Goal: Book appointment/travel/reservation

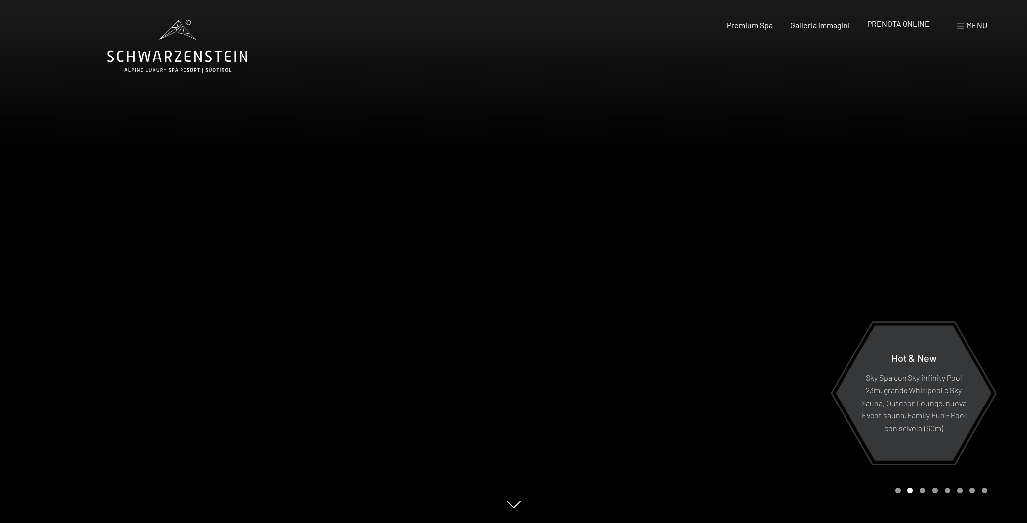
click at [881, 20] on span "PRENOTA ONLINE" at bounding box center [899, 23] width 63 height 9
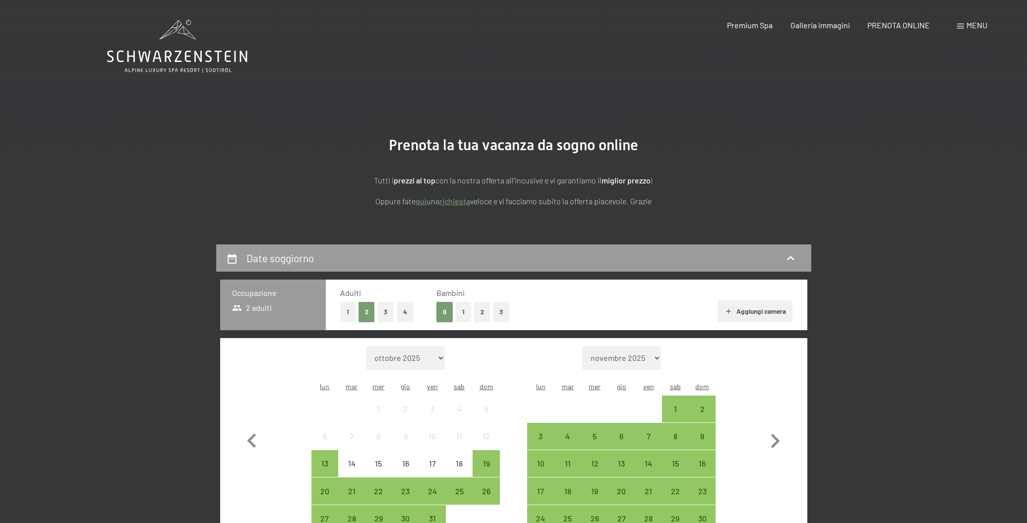
click at [466, 311] on button "1" at bounding box center [463, 312] width 15 height 20
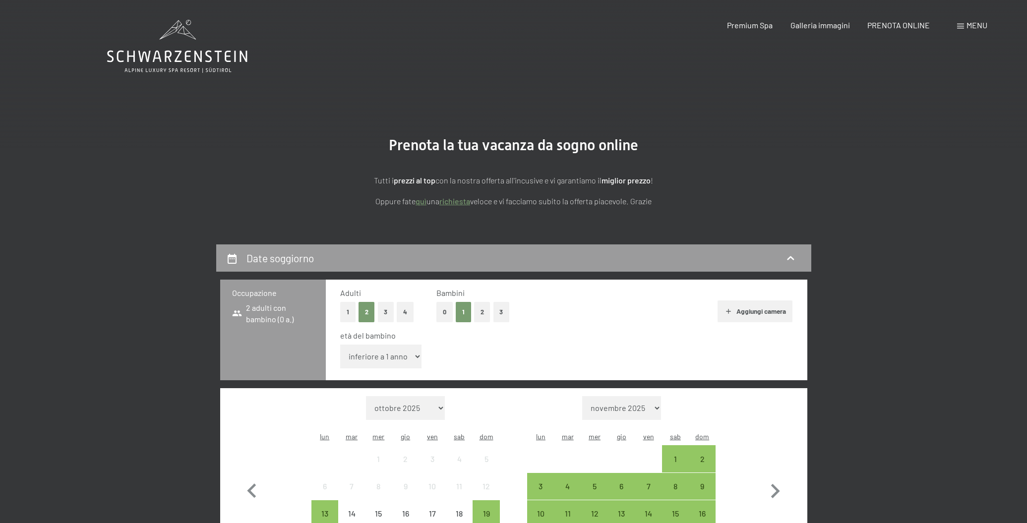
select select "3"
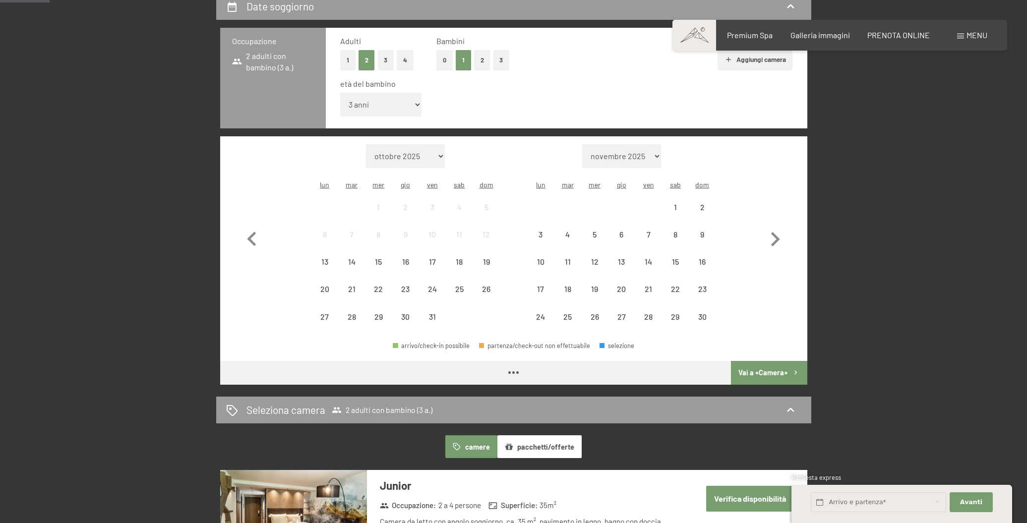
scroll to position [284, 0]
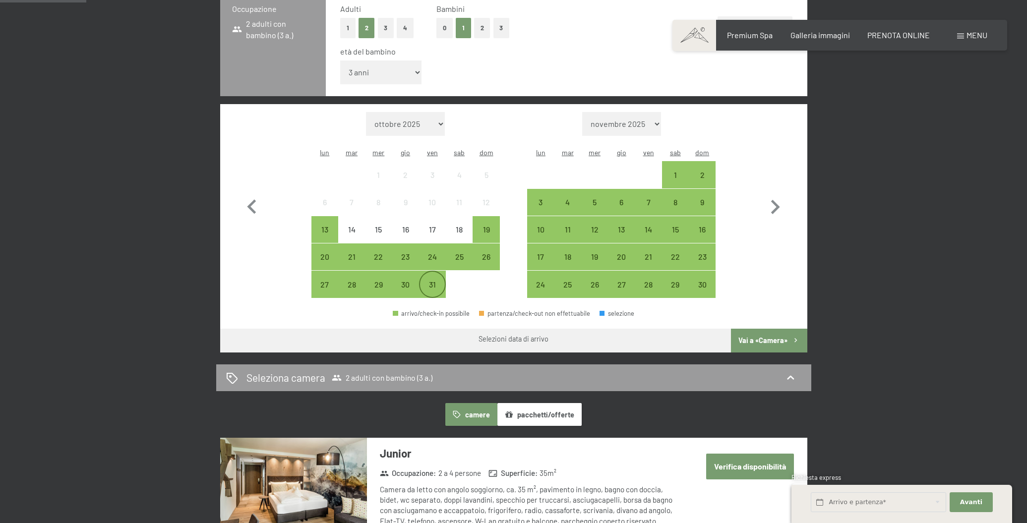
click at [426, 281] on div "31" at bounding box center [432, 293] width 25 height 25
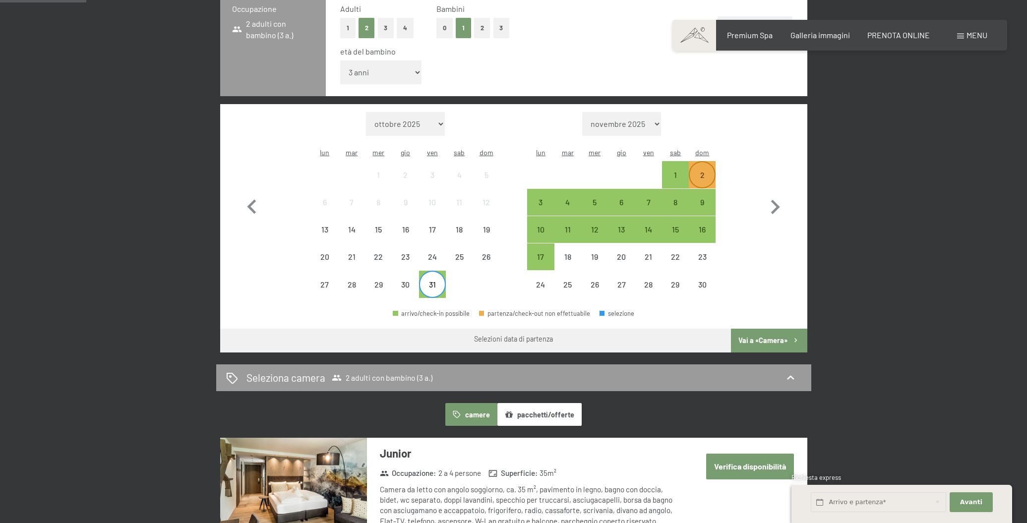
click at [700, 171] on div "2" at bounding box center [702, 183] width 25 height 25
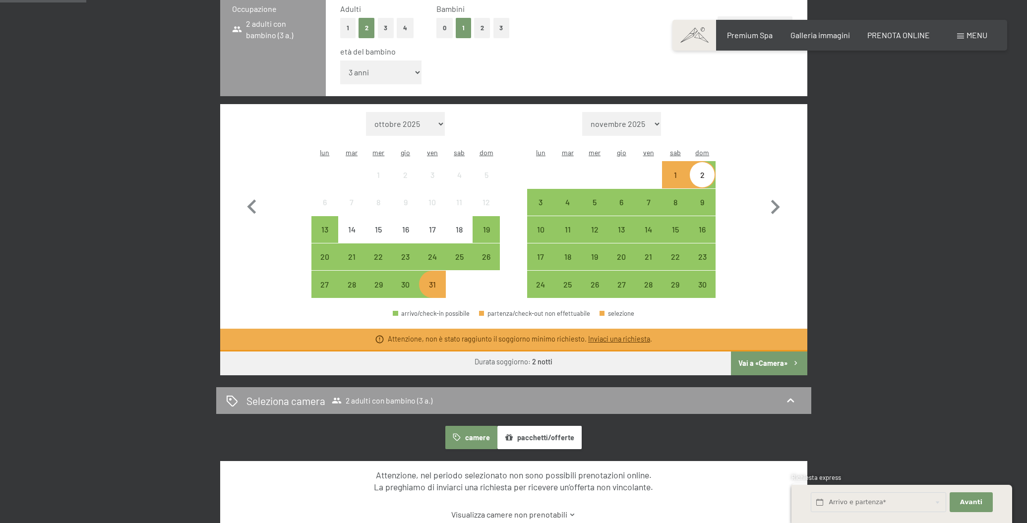
click at [618, 335] on link "Inviaci una richiesta" at bounding box center [619, 339] width 62 height 8
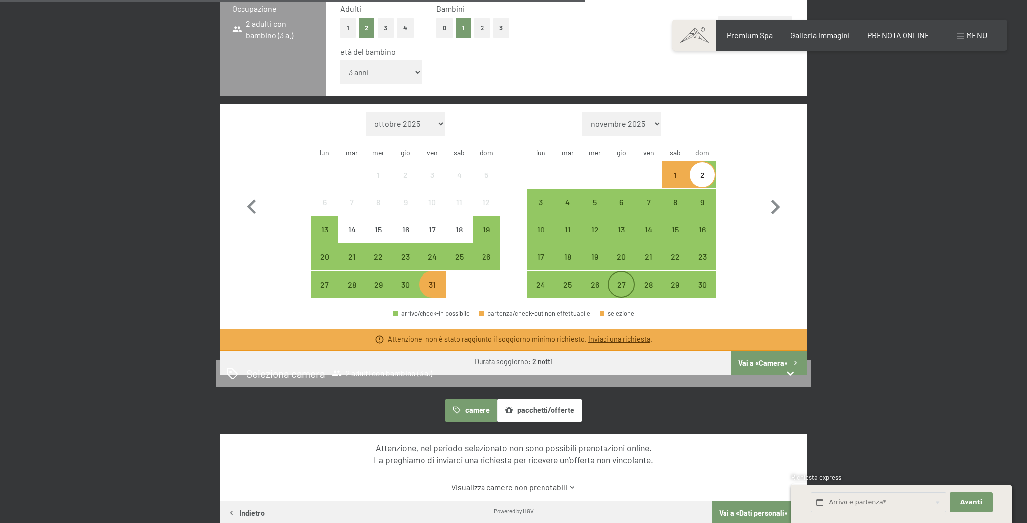
scroll to position [244, 0]
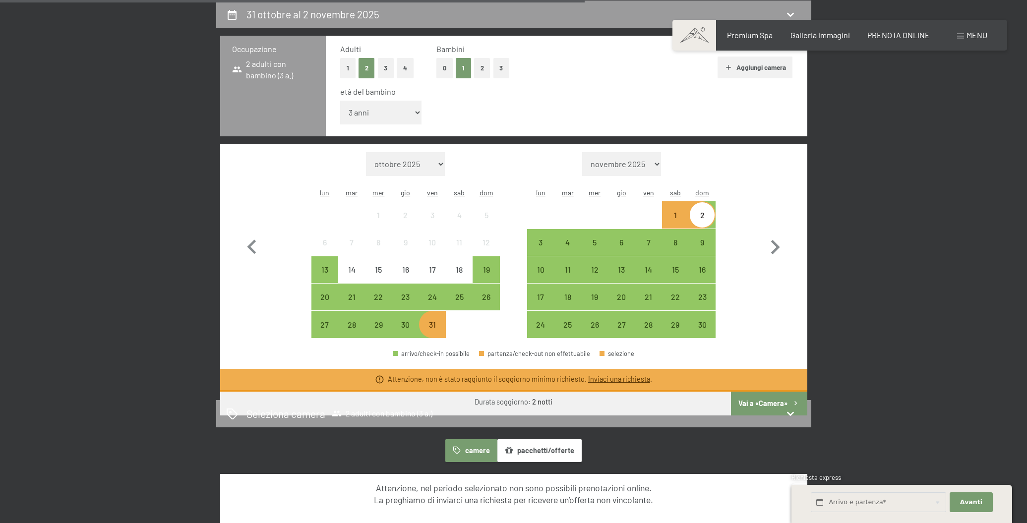
click at [626, 369] on div "Attenzione, non è stato raggiunto il soggiorno minimo richiesto. Inviaci una ri…" at bounding box center [513, 380] width 587 height 23
click at [627, 375] on link "Inviaci una richiesta" at bounding box center [619, 379] width 62 height 8
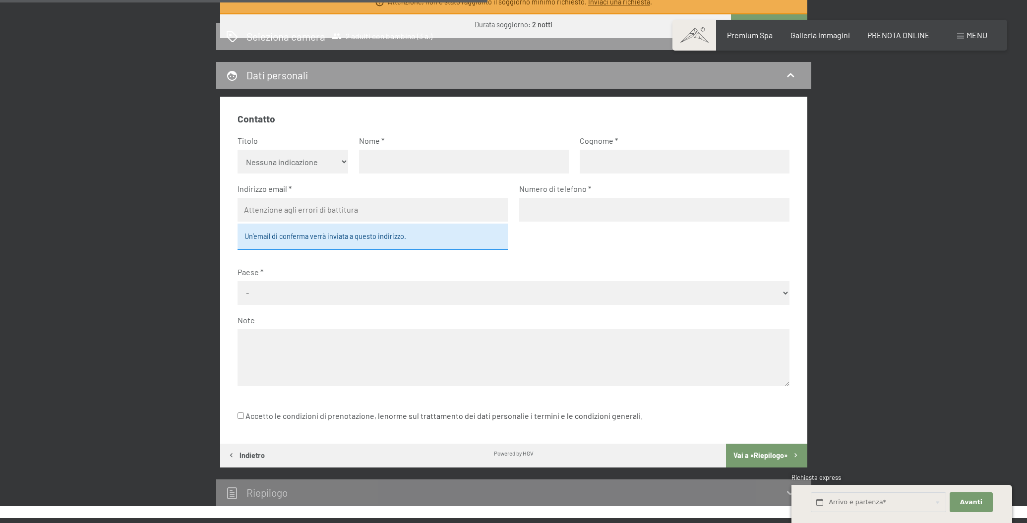
scroll to position [622, 0]
select select "f"
drag, startPoint x: 339, startPoint y: 149, endPoint x: 406, endPoint y: 151, distance: 67.5
click at [406, 151] on fieldset "Contatto Titolo Nessuna indicazione Sig.ra Sig. Nome Cognome Indirizzo email Un…" at bounding box center [514, 255] width 552 height 286
type input "Giulia"
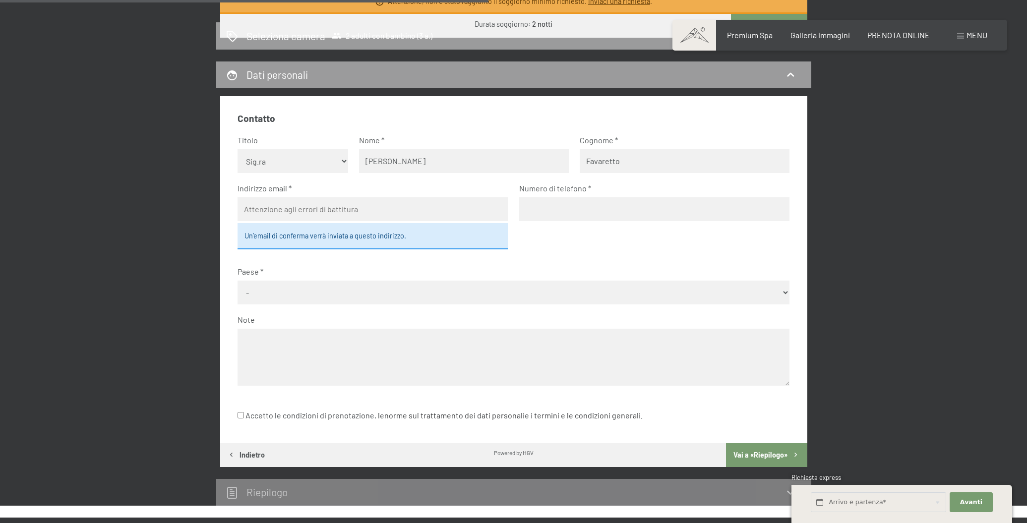
type input "Favaretto"
type input "giuliafava1988@gmail.com"
type input "3275436329"
click at [445, 277] on div "Paese - Germania Austria Svizzera Italia Paesi Bassi Belgio Regno Unito Rep. Ce…" at bounding box center [514, 285] width 552 height 38
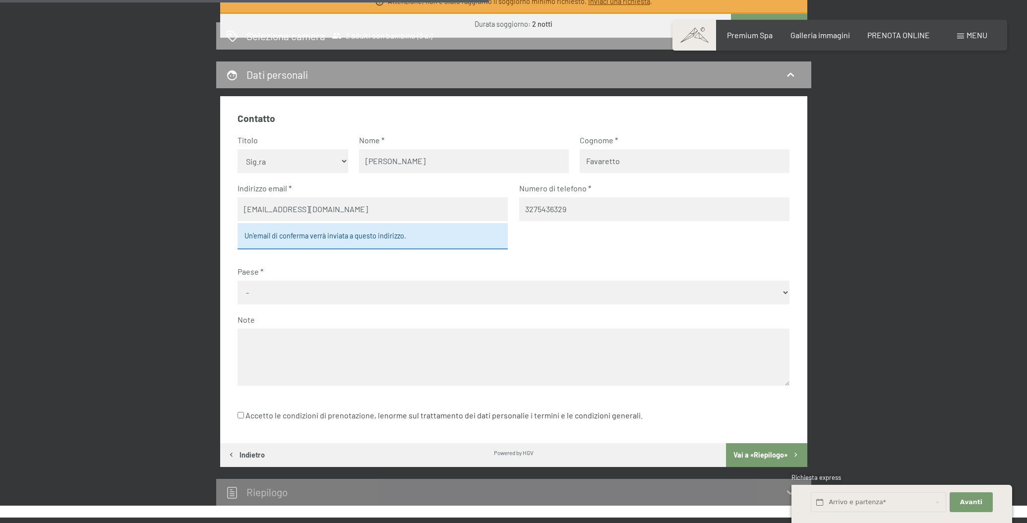
click at [444, 287] on span "Consenso marketing*" at bounding box center [456, 291] width 75 height 10
click at [414, 287] on input "Consenso marketing*" at bounding box center [409, 291] width 10 height 10
click at [445, 286] on span "Consenso marketing*" at bounding box center [456, 291] width 75 height 10
click at [414, 286] on input "Consenso marketing*" at bounding box center [409, 291] width 10 height 10
checkbox input "false"
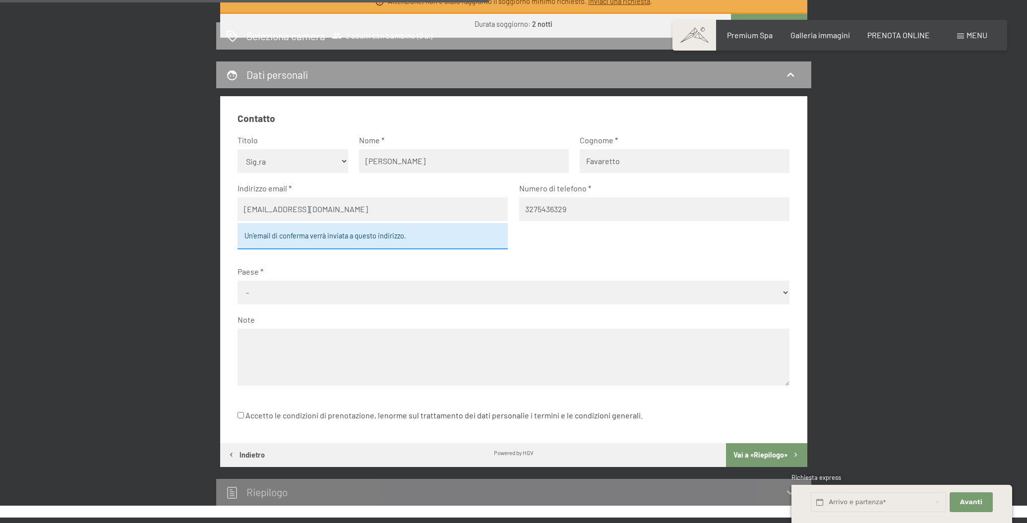
select select "ITA"
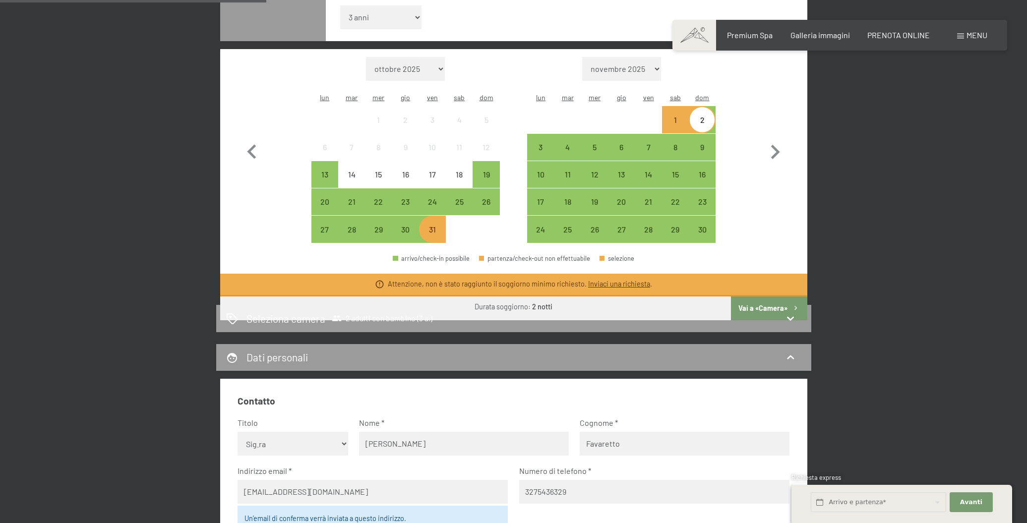
scroll to position [342, 0]
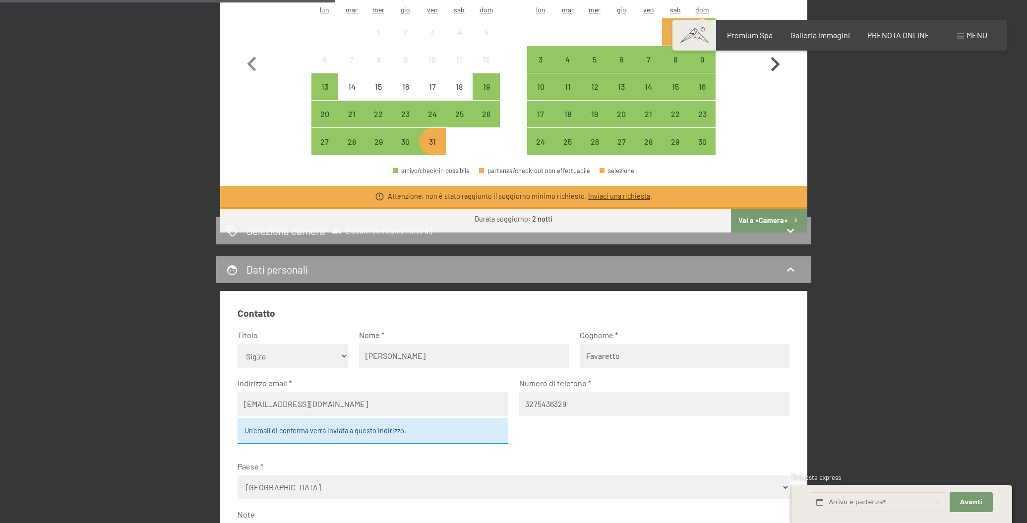
click at [787, 229] on icon at bounding box center [791, 231] width 12 height 12
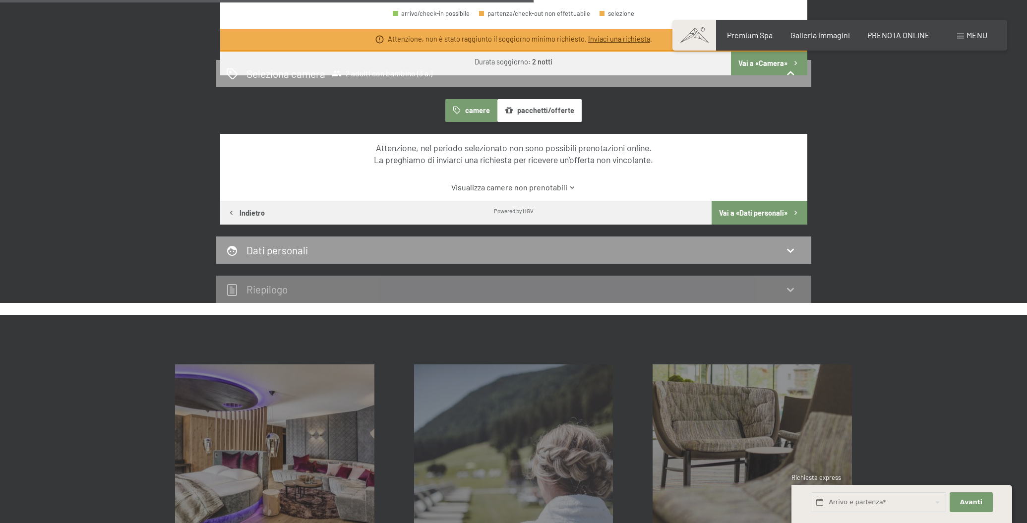
scroll to position [585, 0]
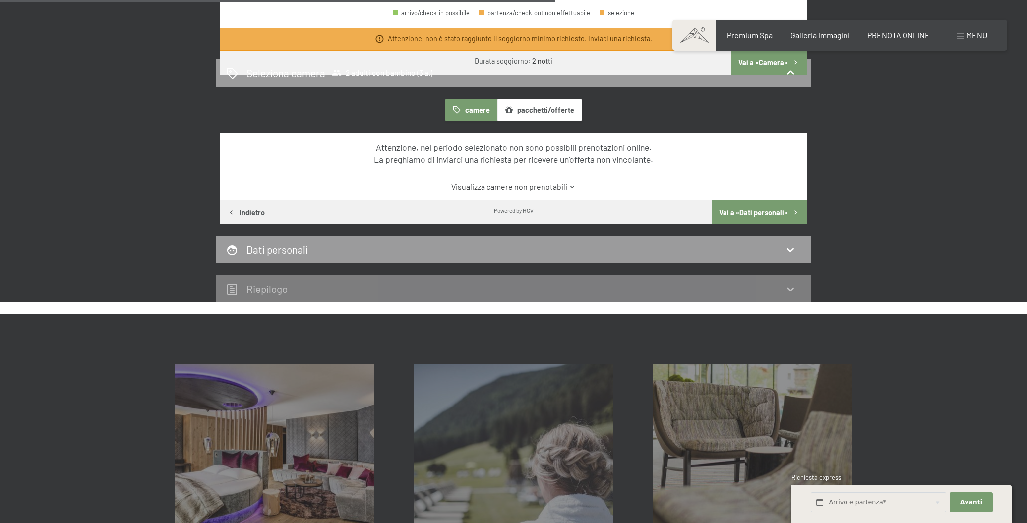
click at [568, 253] on div "Dati personali" at bounding box center [513, 250] width 575 height 14
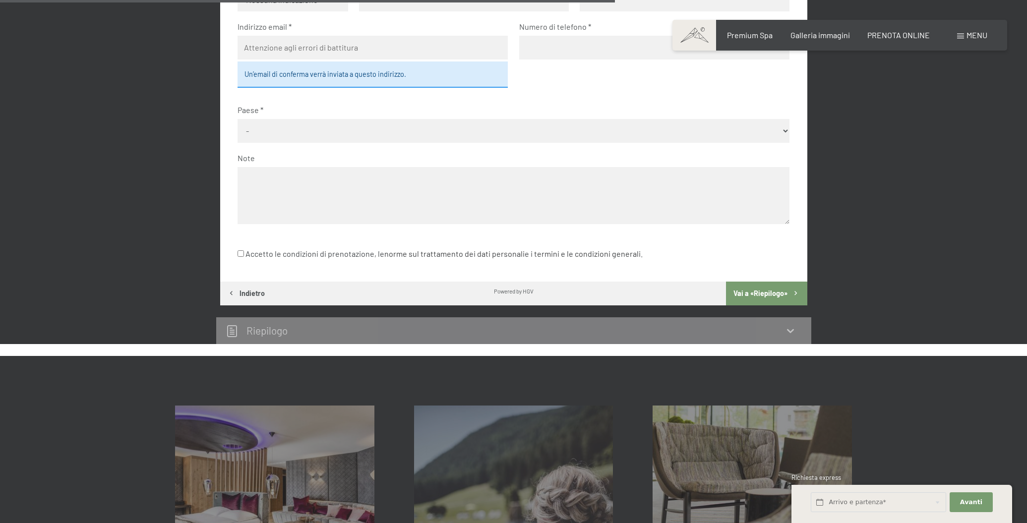
scroll to position [782, 0]
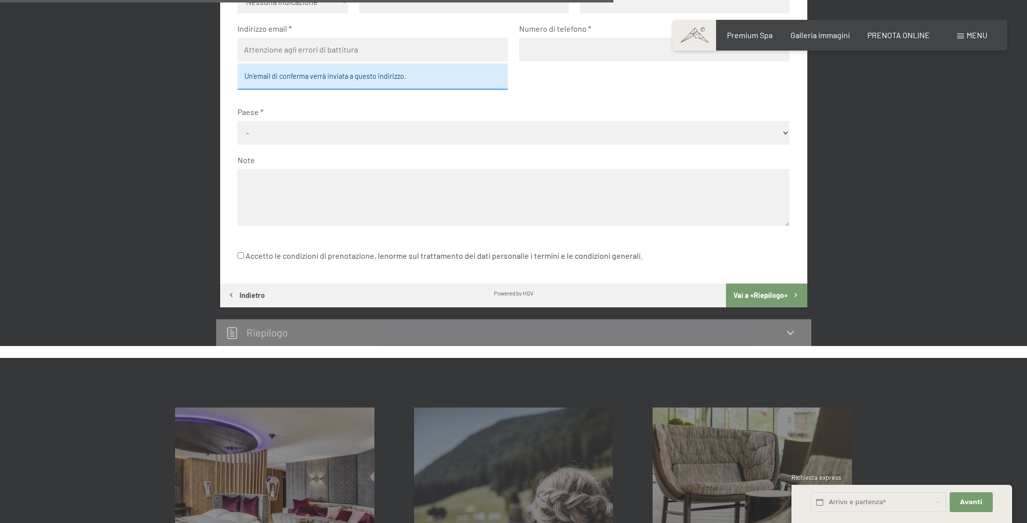
click at [320, 171] on textarea at bounding box center [514, 197] width 552 height 57
drag, startPoint x: 239, startPoint y: 240, endPoint x: 245, endPoint y: 236, distance: 7.2
click at [240, 253] on input "Accetto le condizioni di prenotazione, le norme sul trattamento dei dati person…" at bounding box center [241, 256] width 6 height 6
checkbox input "true"
click at [325, 169] on textarea at bounding box center [514, 197] width 552 height 57
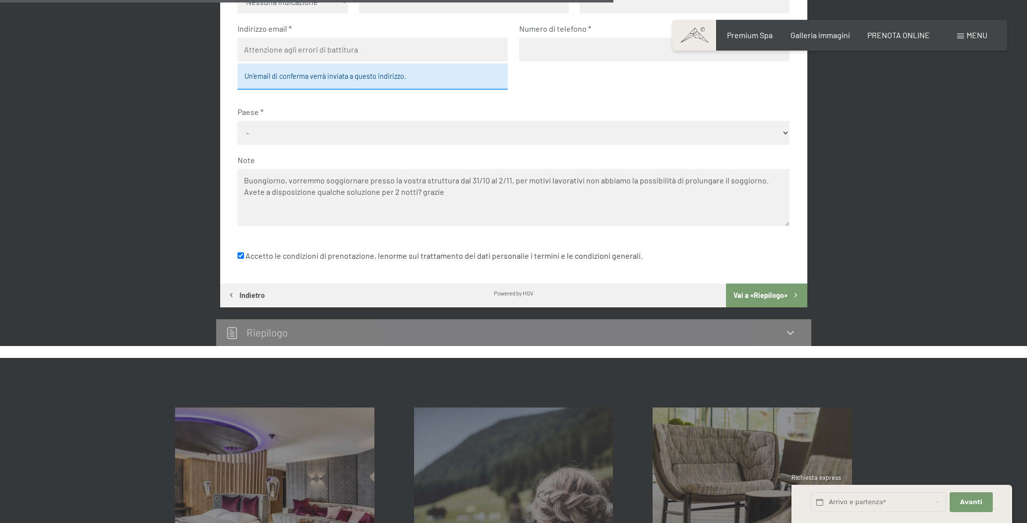
type textarea "Buongiorno, vorremmo soggiornare presso la vostra struttura dal 31/10 al 2/11, …"
click at [749, 284] on button "Vai a «Riepilogo»" at bounding box center [766, 296] width 81 height 24
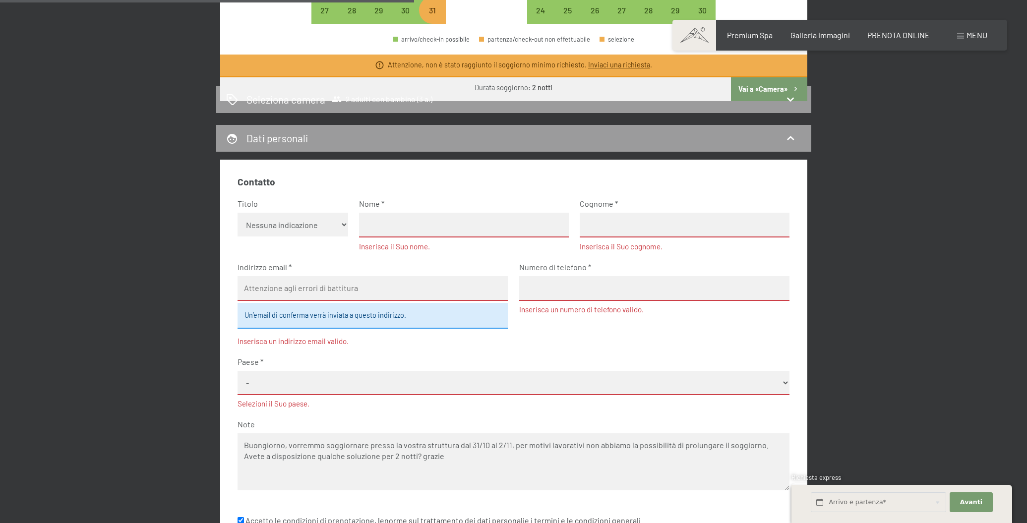
scroll to position [521, 0]
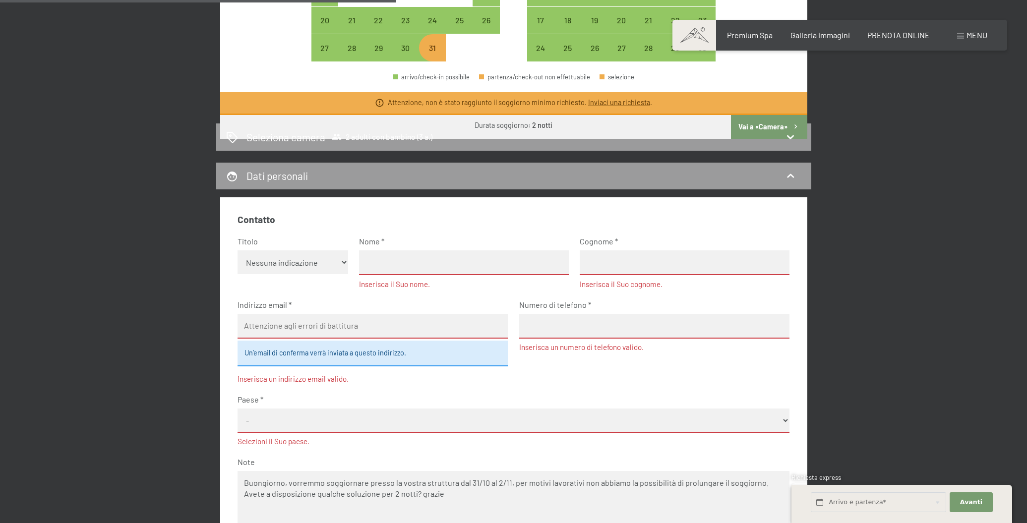
click at [422, 247] on div "Nome Inserisca il Suo nome." at bounding box center [464, 263] width 210 height 54
click at [553, 265] on input "text" at bounding box center [464, 263] width 210 height 25
click at [560, 262] on input "text" at bounding box center [464, 263] width 210 height 25
type input "Giulia"
type input "Favaretto"
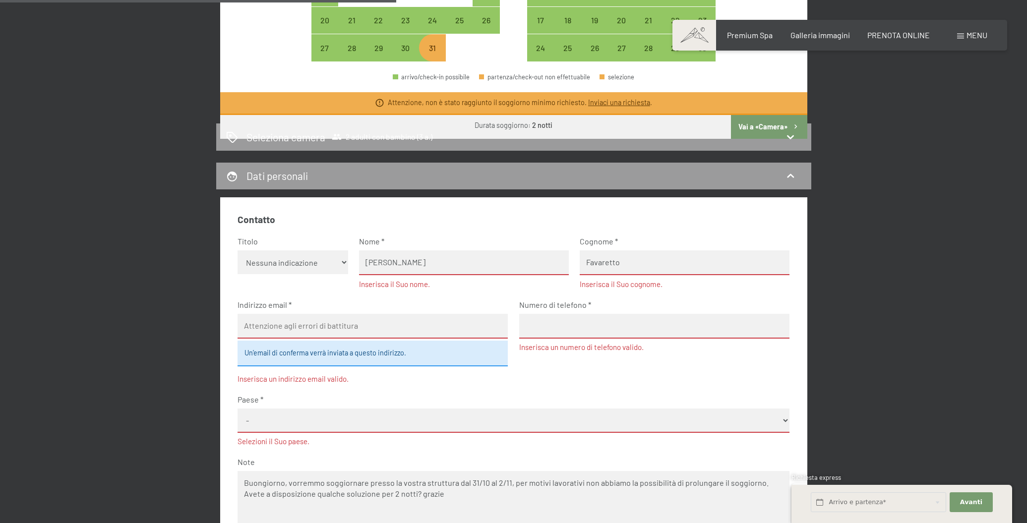
type input "giuliafava1988@gmail.com"
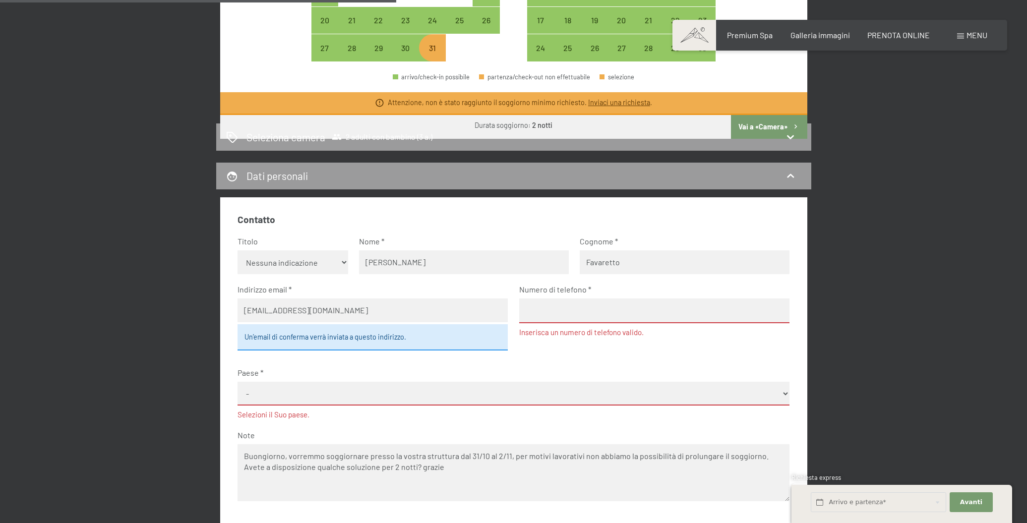
type input "3275436329"
select select "ITA"
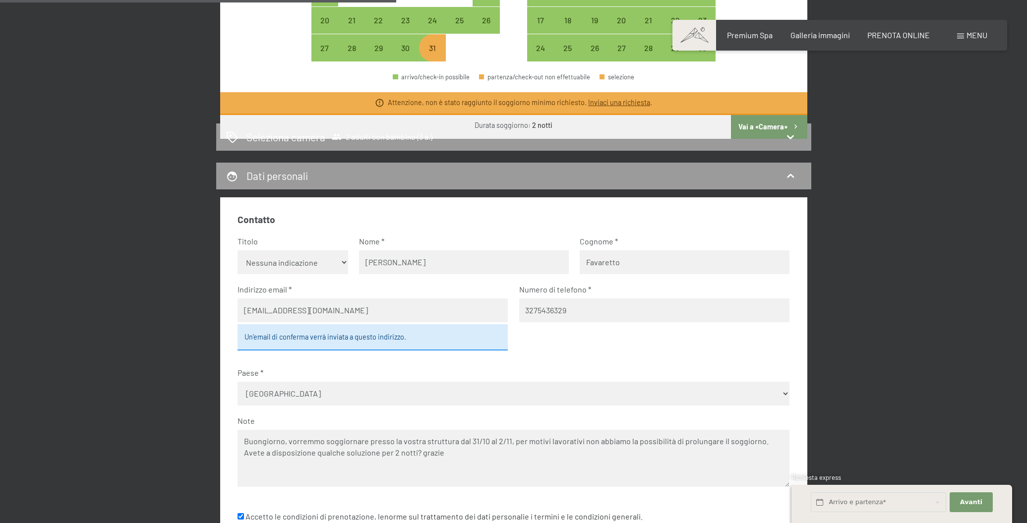
drag, startPoint x: 452, startPoint y: 352, endPoint x: 460, endPoint y: 351, distance: 8.0
click at [453, 351] on div "Indirizzo email giuliafava1988@gmail.com Un’email di conferma verrà inviata a q…" at bounding box center [373, 320] width 270 height 73
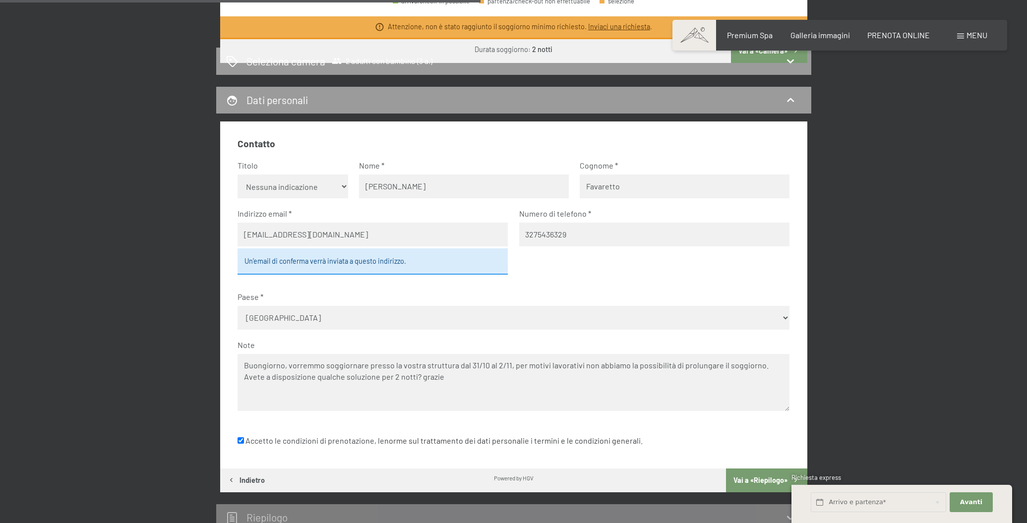
scroll to position [635, 0]
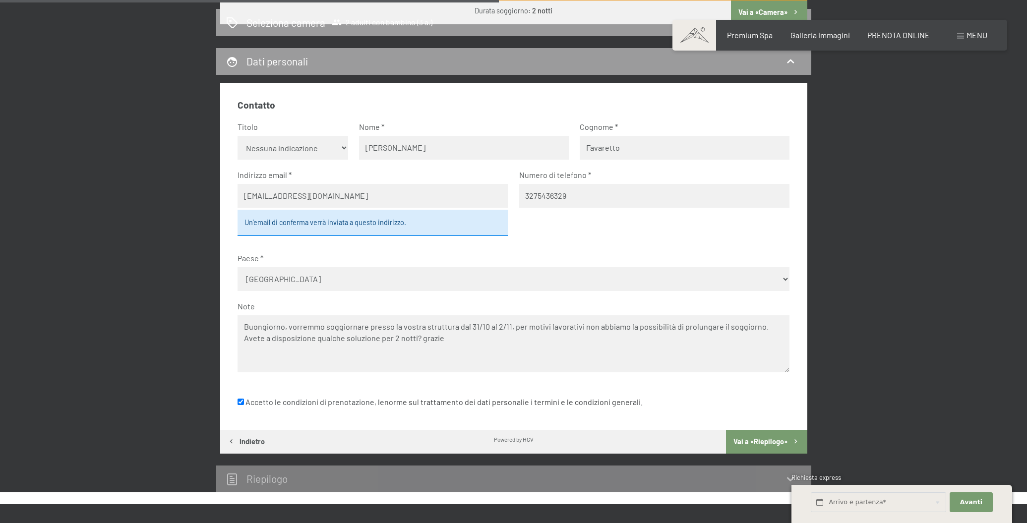
click at [757, 430] on button "Vai a «Riepilogo»" at bounding box center [766, 442] width 81 height 24
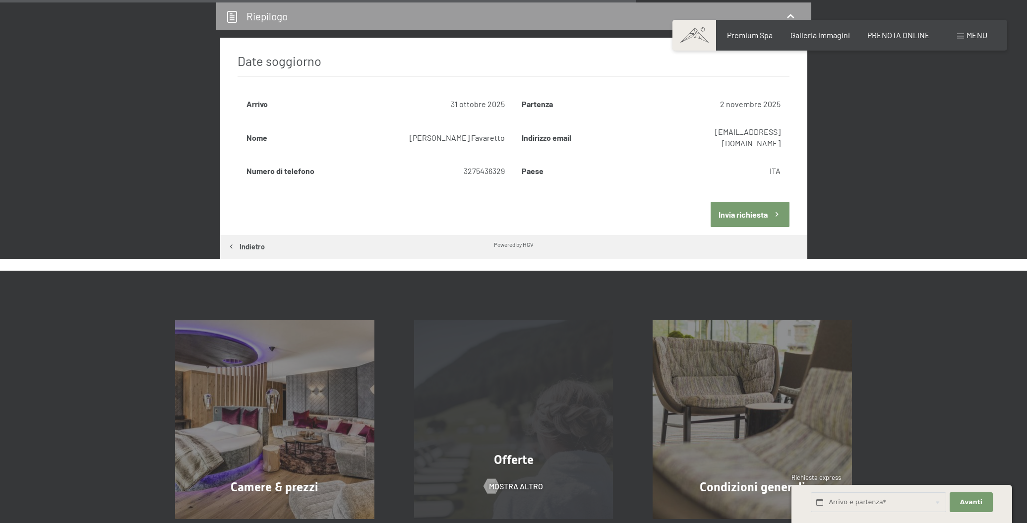
scroll to position [720, 0]
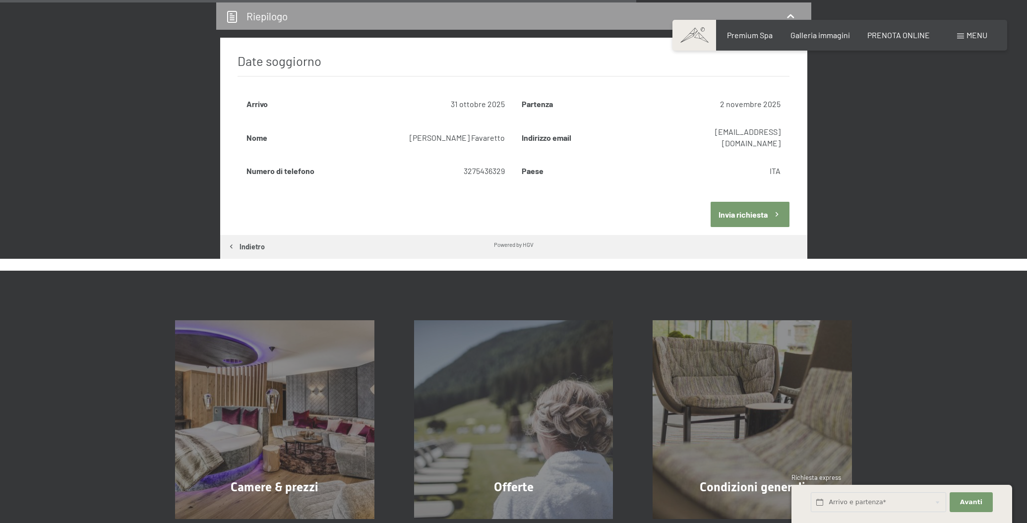
click at [746, 202] on button "Invia richiesta" at bounding box center [750, 214] width 79 height 25
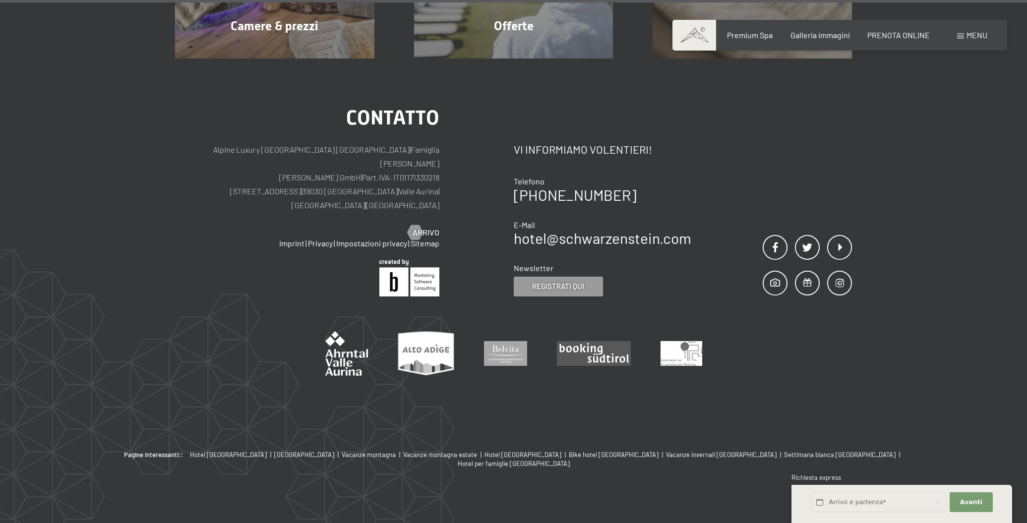
scroll to position [1204, 0]
